Goal: Task Accomplishment & Management: Manage account settings

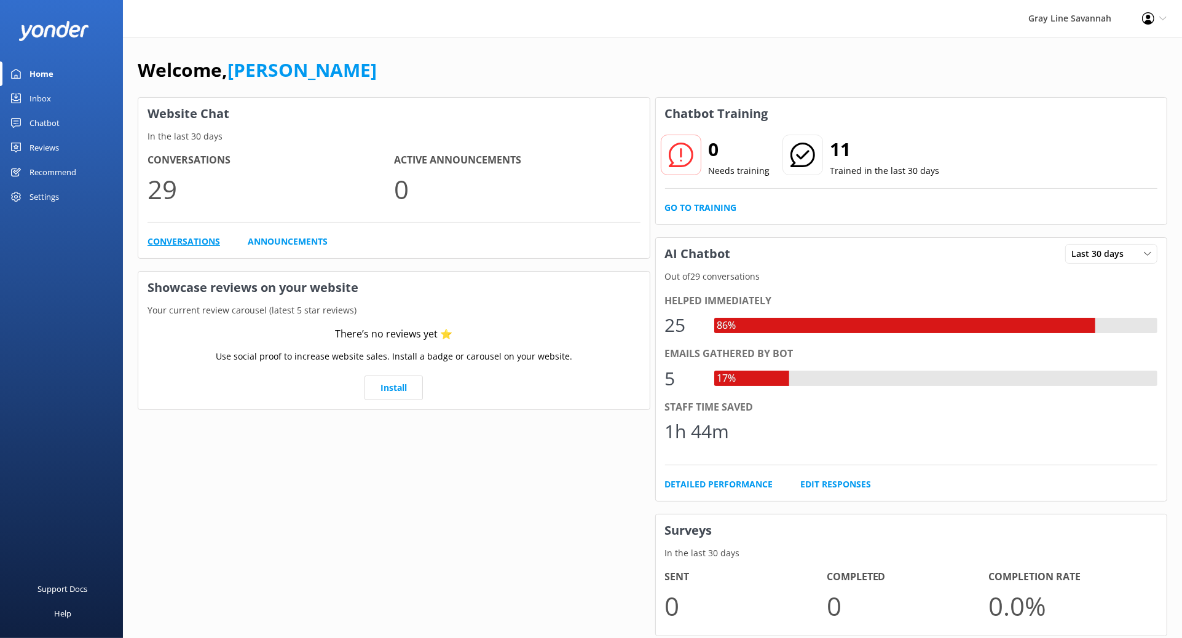
click at [201, 240] on link "Conversations" at bounding box center [184, 242] width 73 height 14
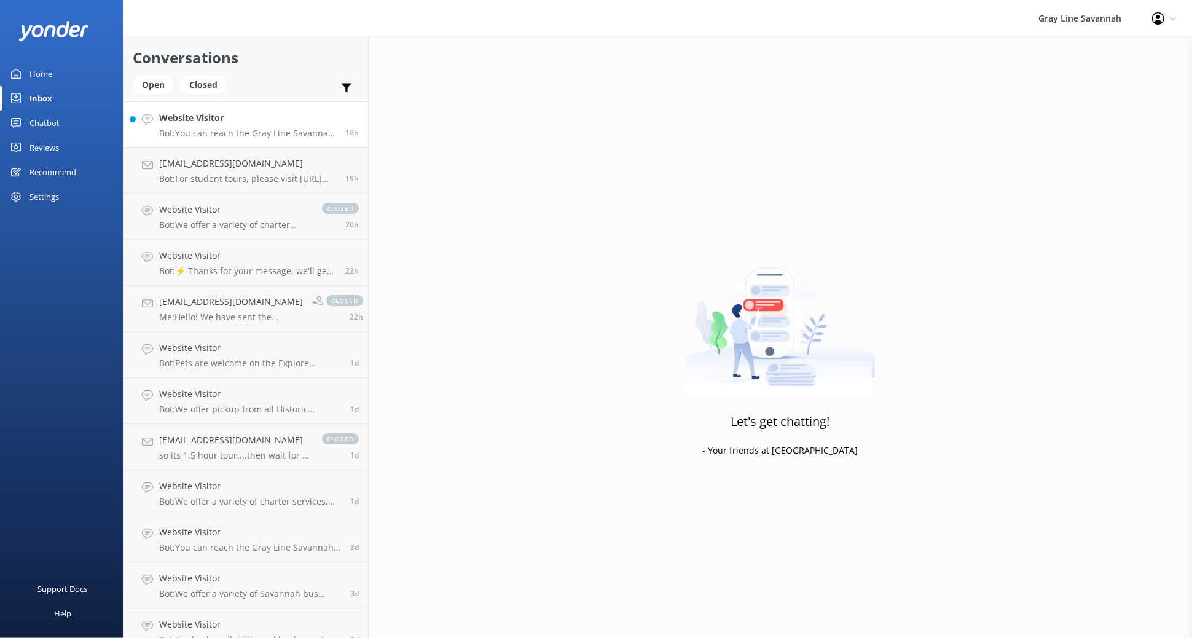
click at [211, 139] on link "Website Visitor Bot: You can reach the Gray Line Savannah team at [PHONE_NUMBER…" at bounding box center [246, 124] width 245 height 46
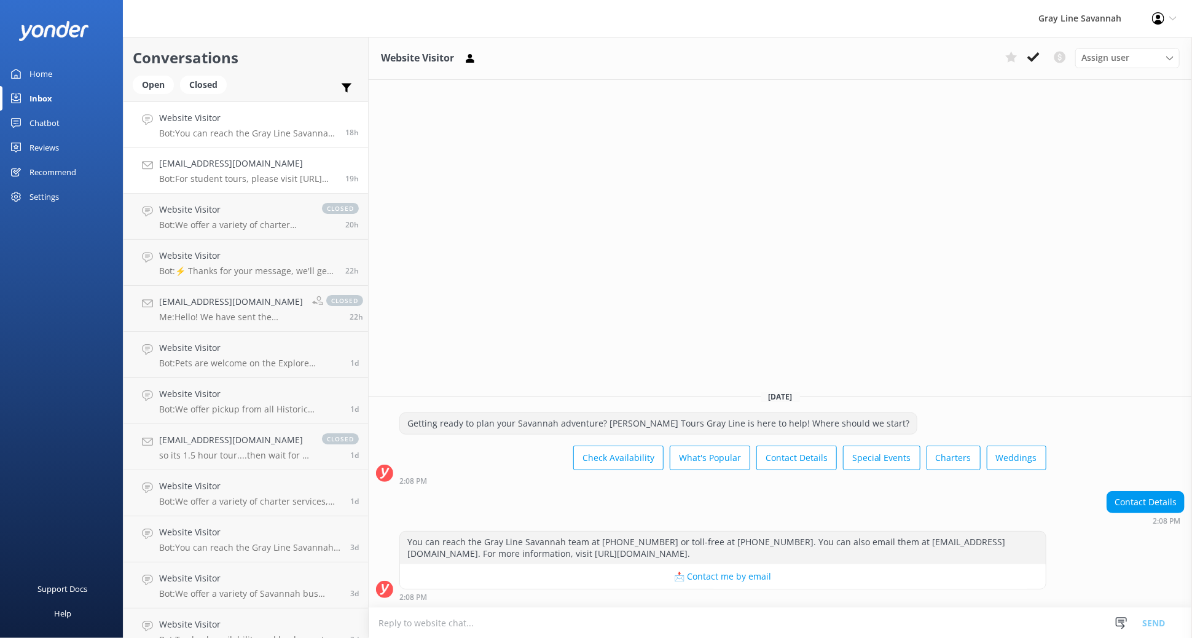
click at [215, 167] on h4 "[EMAIL_ADDRESS][DOMAIN_NAME]" at bounding box center [247, 164] width 177 height 14
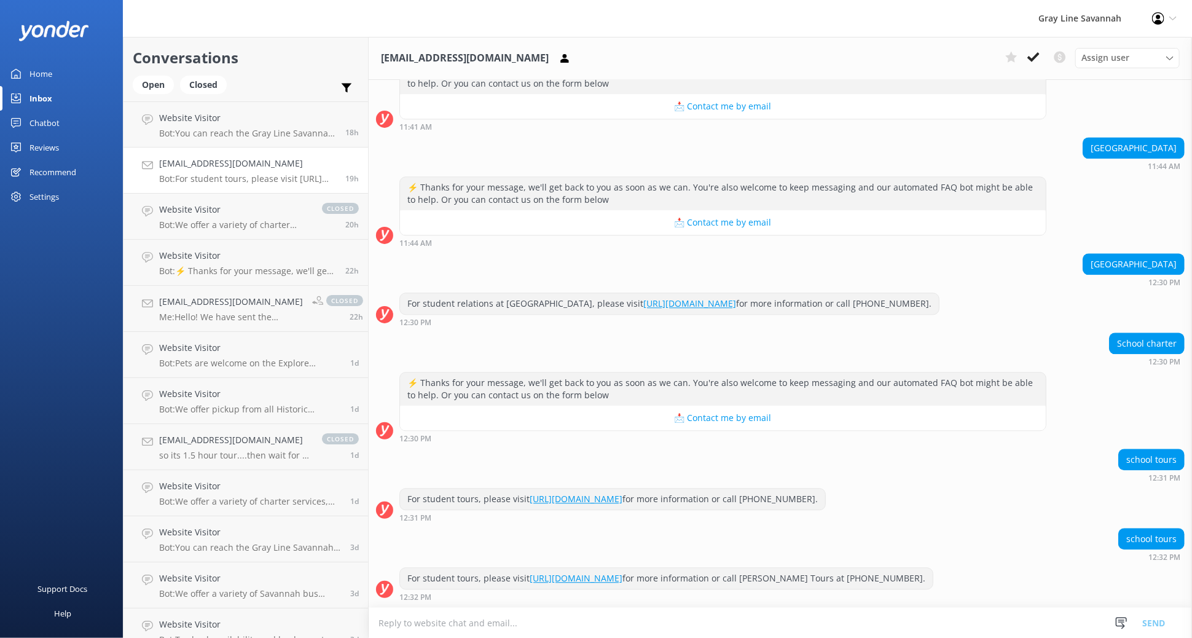
scroll to position [1779, 0]
click at [216, 222] on p "Bot: We offer a variety of charter services, including corporate, convention, a…" at bounding box center [234, 224] width 151 height 11
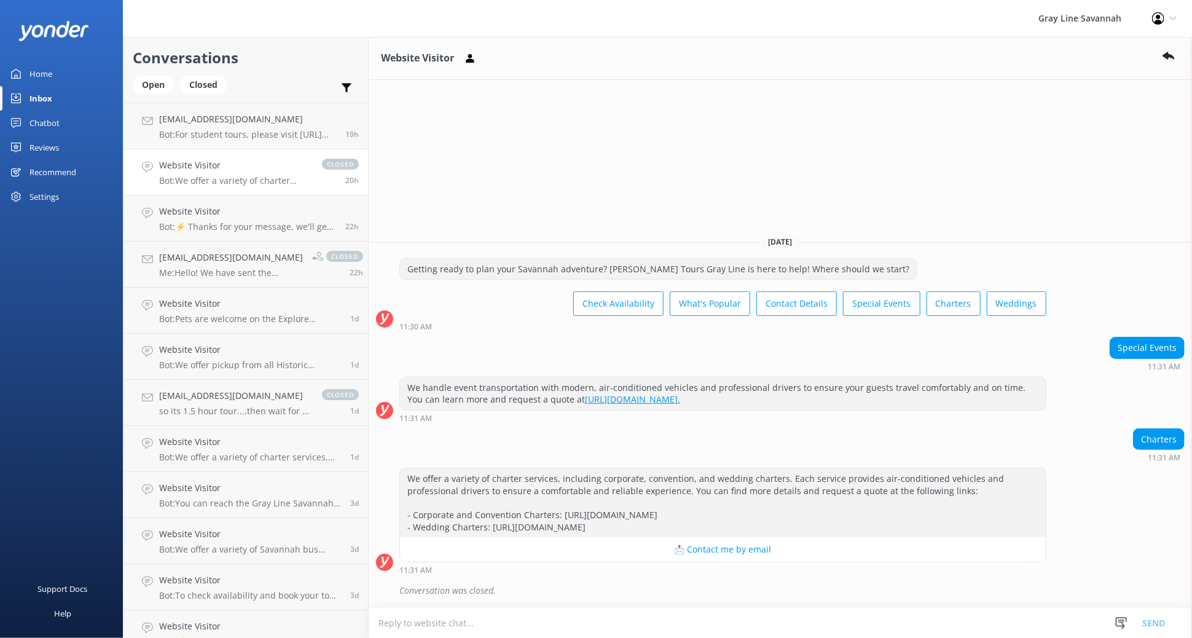
scroll to position [68, 0]
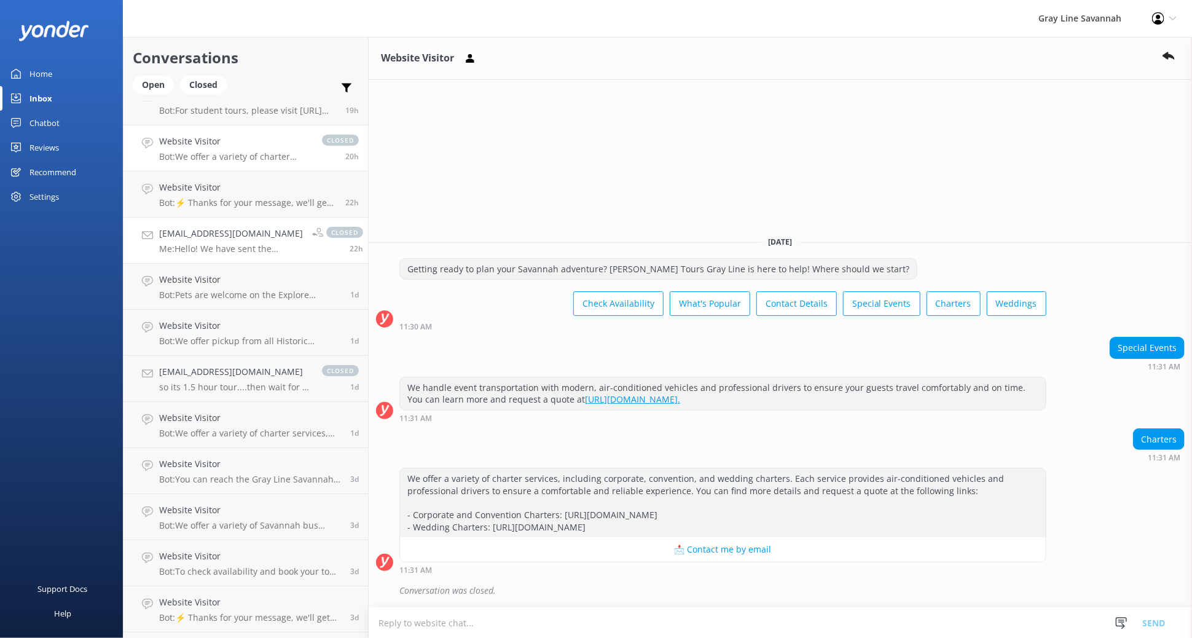
click at [214, 237] on h4 "[EMAIL_ADDRESS][DOMAIN_NAME]" at bounding box center [231, 234] width 144 height 14
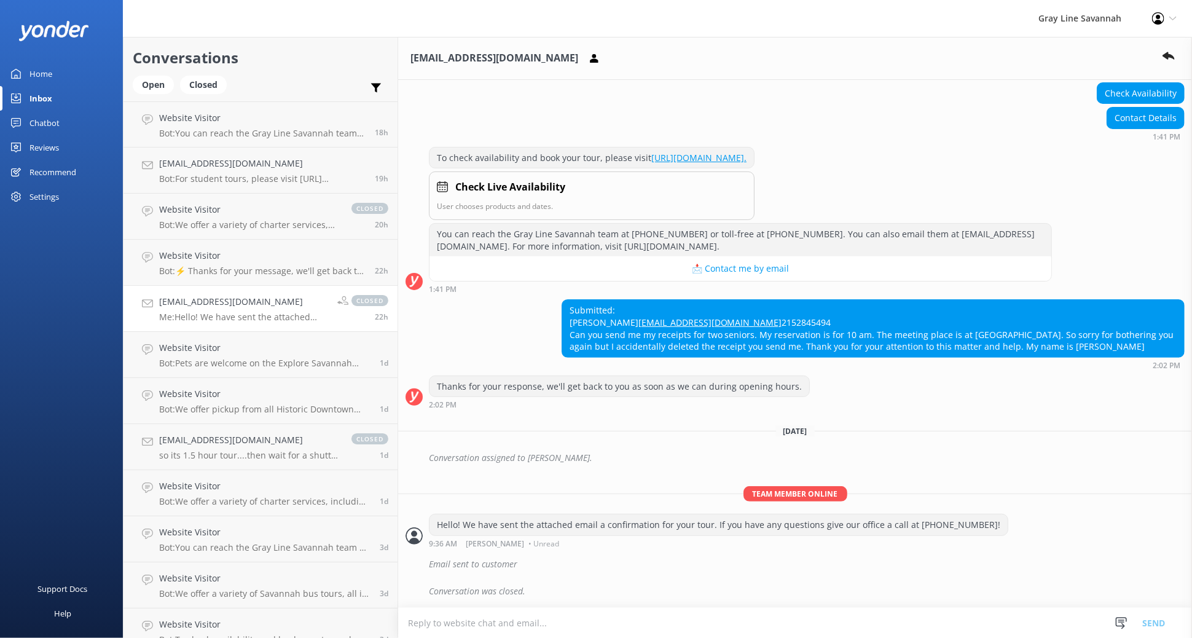
click at [63, 120] on link "Chatbot" at bounding box center [61, 123] width 123 height 25
